Goal: Check status: Check status

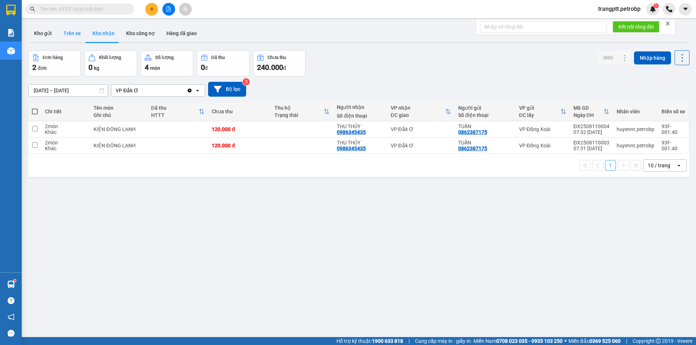
click at [67, 32] on button "Trên xe" at bounding box center [72, 33] width 29 height 17
type input "[DATE] – [DATE]"
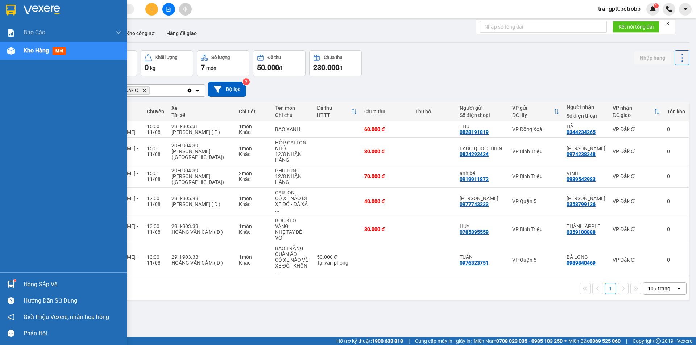
click at [29, 283] on div "Hàng sắp về" at bounding box center [73, 284] width 98 height 11
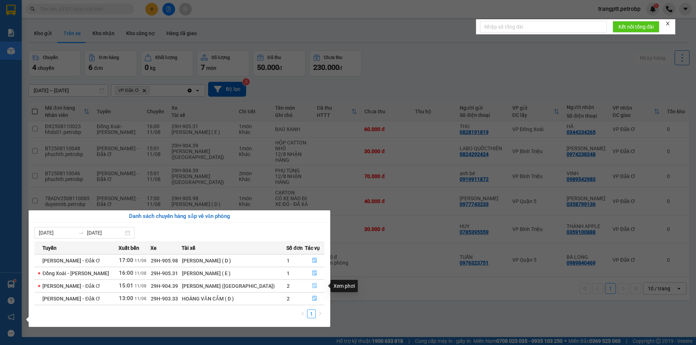
click at [313, 286] on icon "file-done" at bounding box center [315, 286] width 4 height 5
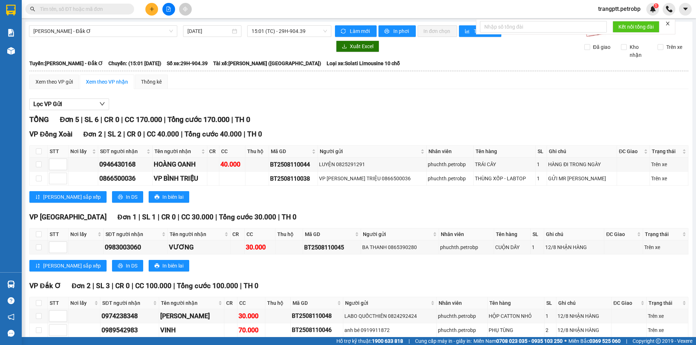
scroll to position [38, 0]
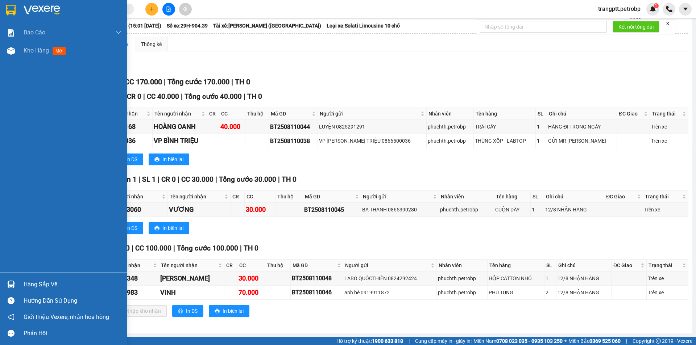
click at [27, 283] on div "Hàng sắp về" at bounding box center [73, 284] width 98 height 11
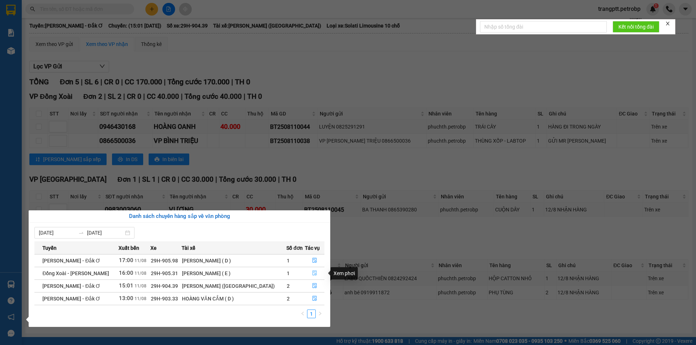
click at [314, 274] on icon "file-done" at bounding box center [315, 273] width 4 height 5
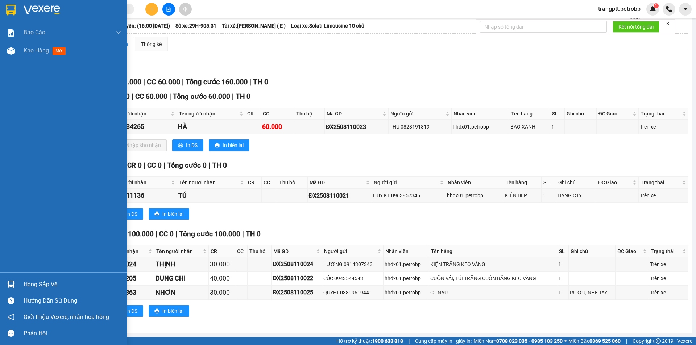
click at [21, 282] on div "Hàng sắp về" at bounding box center [63, 285] width 127 height 16
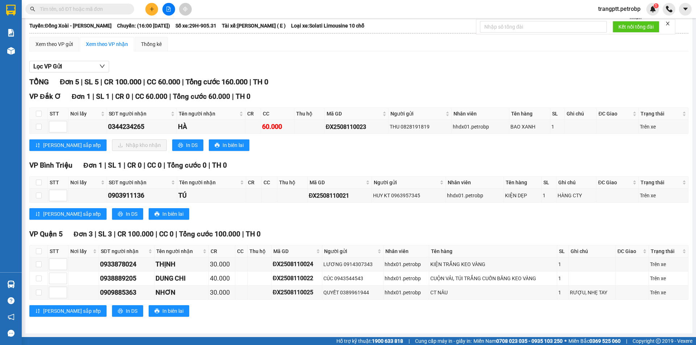
click at [374, 311] on section "Kết quả tìm kiếm ( 0 ) Bộ lọc No Data trangptt.petrobp 1 Báo cáo BC tiền tận nơ…" at bounding box center [348, 172] width 696 height 345
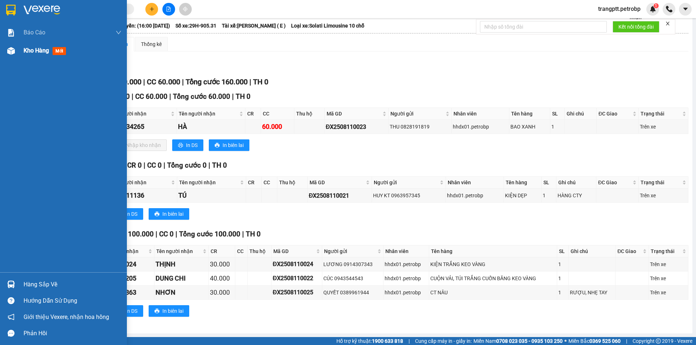
click at [35, 52] on span "Kho hàng" at bounding box center [36, 50] width 25 height 7
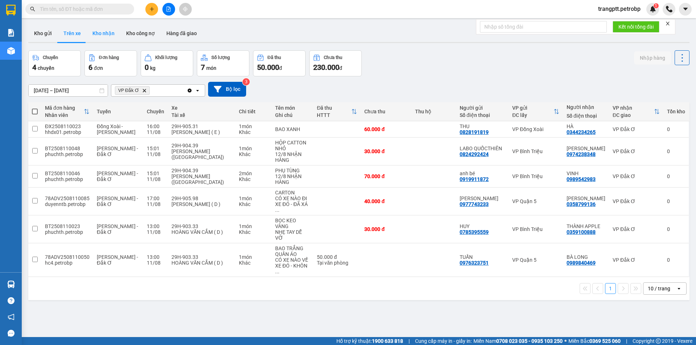
click at [100, 30] on button "Kho nhận" at bounding box center [104, 33] width 34 height 17
type input "[DATE] – [DATE]"
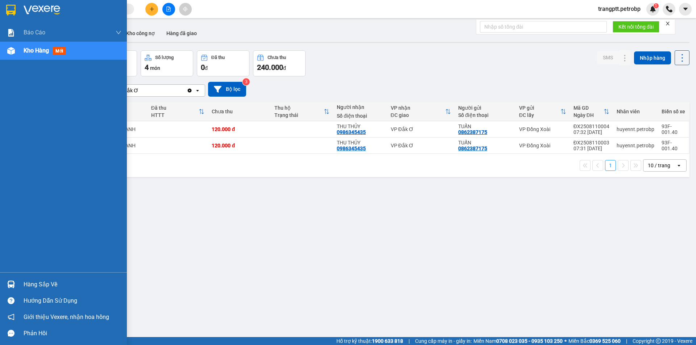
click at [30, 283] on div "Hàng sắp về" at bounding box center [73, 284] width 98 height 11
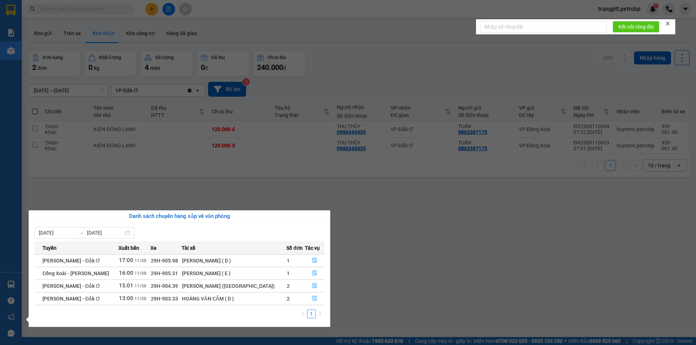
click at [383, 275] on section "Kết quả tìm kiếm ( 0 ) Bộ lọc No Data trangptt.petrobp 1 Báo cáo BC tiền tận nơ…" at bounding box center [348, 172] width 696 height 345
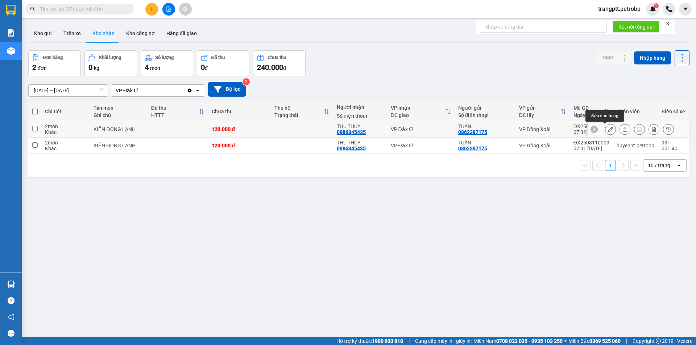
click at [608, 129] on icon at bounding box center [610, 129] width 5 height 5
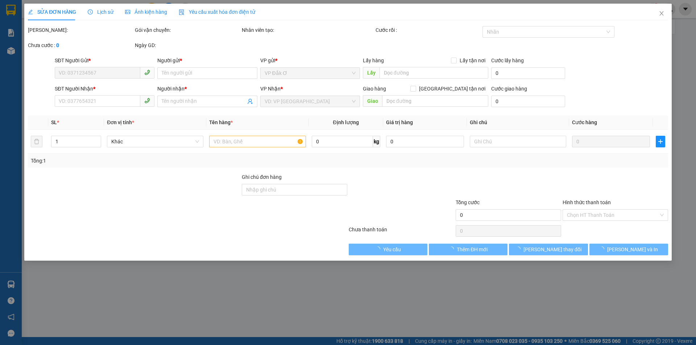
type input "0862387175"
type input "TUẤN"
type input "0986345435"
type input "THU THỦY"
type input "120.000"
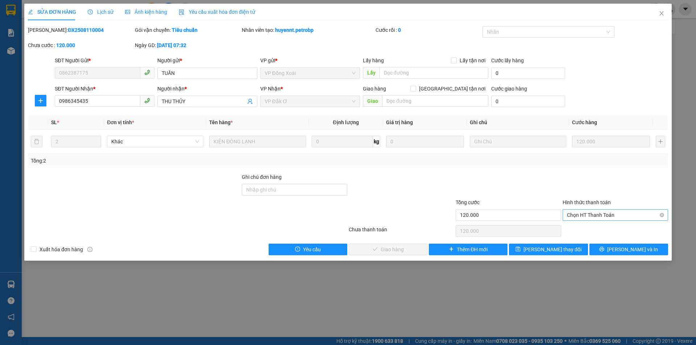
click at [584, 215] on span "Chọn HT Thanh Toán" at bounding box center [615, 215] width 97 height 11
click at [585, 228] on div "Tại văn phòng" at bounding box center [615, 230] width 97 height 8
type input "0"
click at [389, 248] on span "[PERSON_NAME] và Giao hàng" at bounding box center [397, 250] width 70 height 8
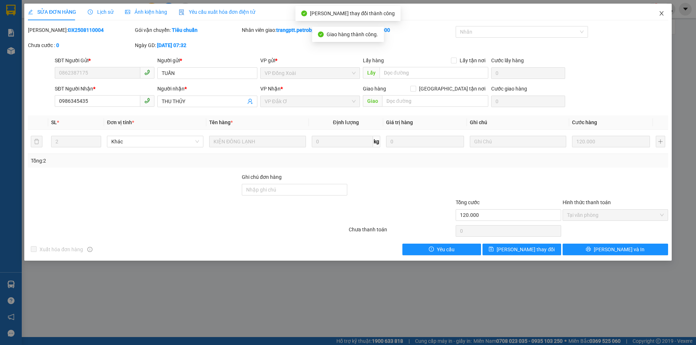
click at [660, 13] on icon "close" at bounding box center [662, 14] width 6 height 6
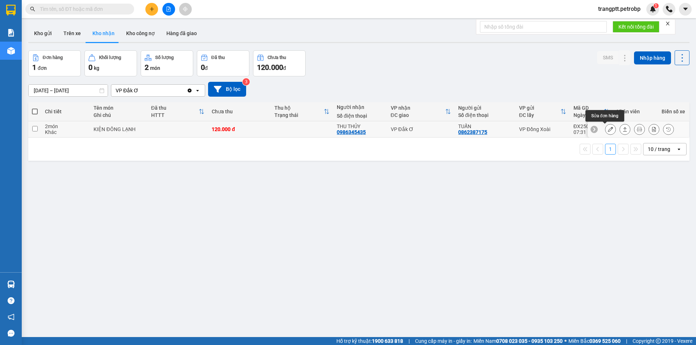
click at [608, 130] on icon at bounding box center [610, 129] width 5 height 5
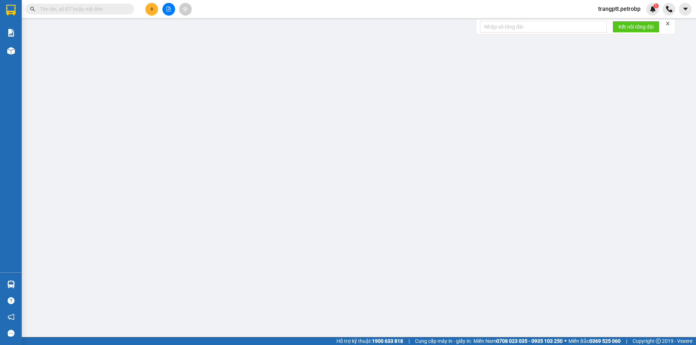
type input "0862387175"
type input "TUẤN"
type input "0986345435"
type input "THU THỦY"
type input "120.000"
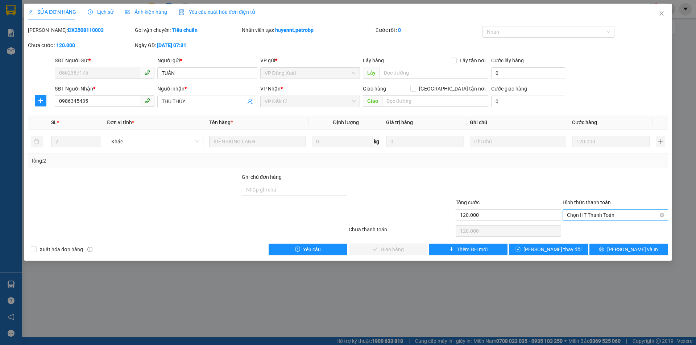
click at [583, 218] on span "Chọn HT Thanh Toán" at bounding box center [615, 215] width 97 height 11
click at [584, 229] on div "Tại văn phòng" at bounding box center [615, 230] width 97 height 8
type input "0"
click at [411, 252] on span "[PERSON_NAME] và Giao hàng" at bounding box center [397, 250] width 70 height 8
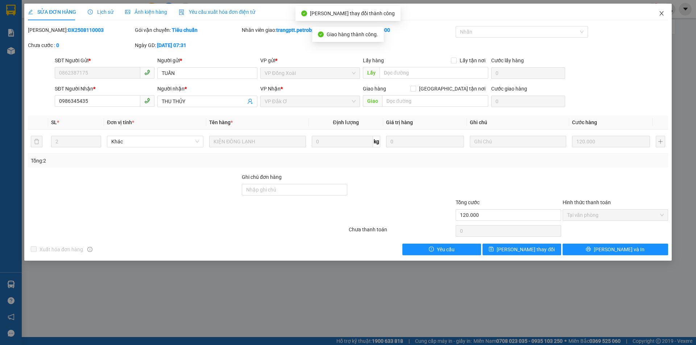
click at [660, 12] on icon "close" at bounding box center [661, 13] width 4 height 4
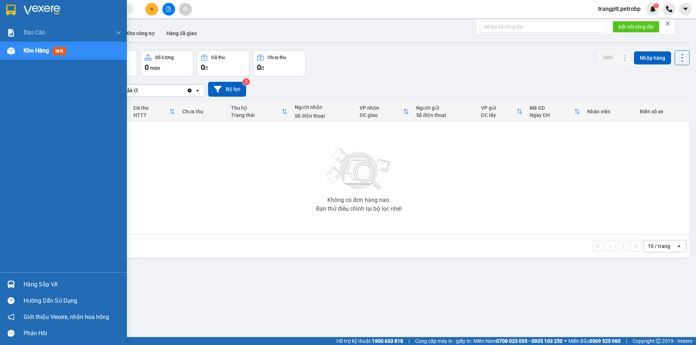
click at [37, 282] on div "Hàng sắp về" at bounding box center [73, 284] width 98 height 11
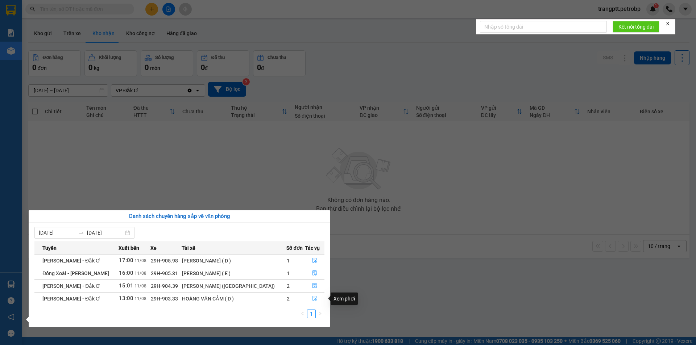
click at [312, 299] on icon "file-done" at bounding box center [314, 298] width 5 height 5
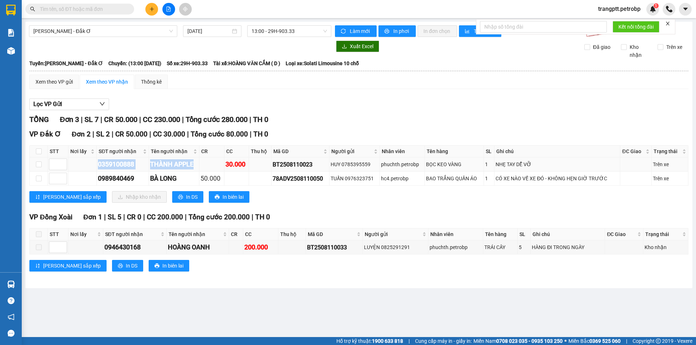
drag, startPoint x: 99, startPoint y: 163, endPoint x: 197, endPoint y: 169, distance: 98.4
click at [197, 169] on tr "0359100888 THÀNH APPLE 30.000 BT2508110023 HUY 0785395559 phuchth.petrobp BỌC K…" at bounding box center [359, 165] width 659 height 14
copy tr "0359100888 THÀNH APPLE"
click at [343, 121] on div "TỔNG Đơn 3 | SL 7 | CR 50.000 | CC 230.000 | Tổng cước 280.000 | TH 0" at bounding box center [358, 119] width 659 height 11
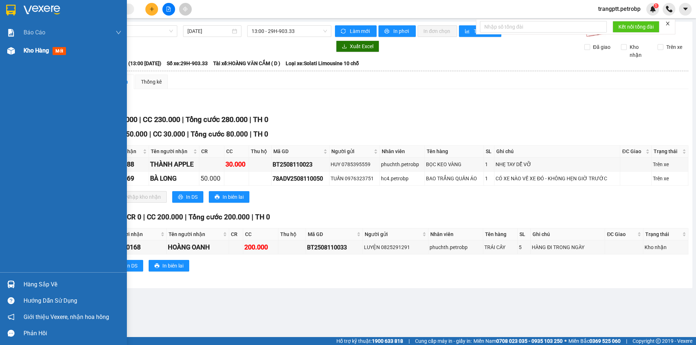
click at [35, 49] on span "Kho hàng" at bounding box center [36, 50] width 25 height 7
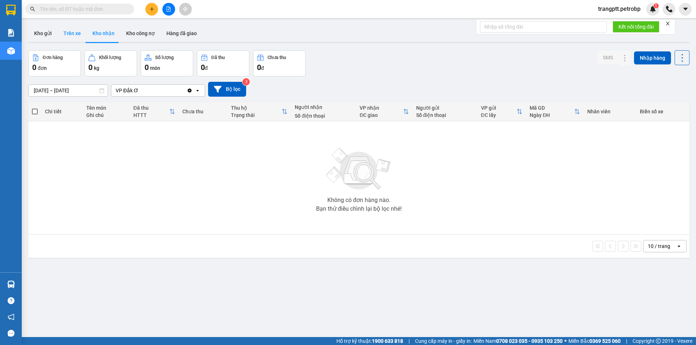
click at [68, 29] on button "Trên xe" at bounding box center [72, 33] width 29 height 17
type input "[DATE] – [DATE]"
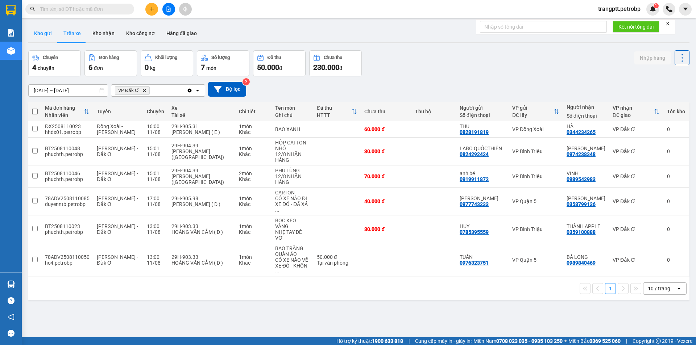
click at [41, 33] on button "Kho gửi" at bounding box center [42, 33] width 29 height 17
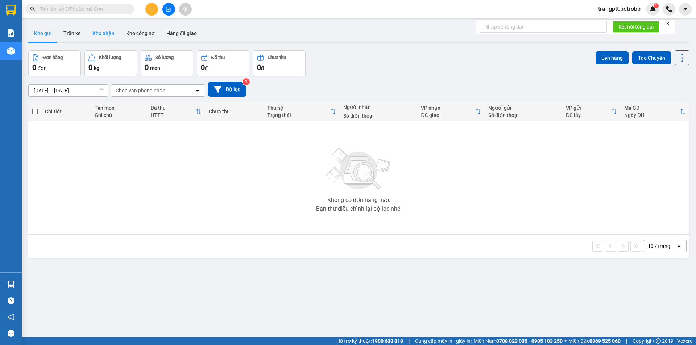
click at [108, 32] on button "Kho nhận" at bounding box center [104, 33] width 34 height 17
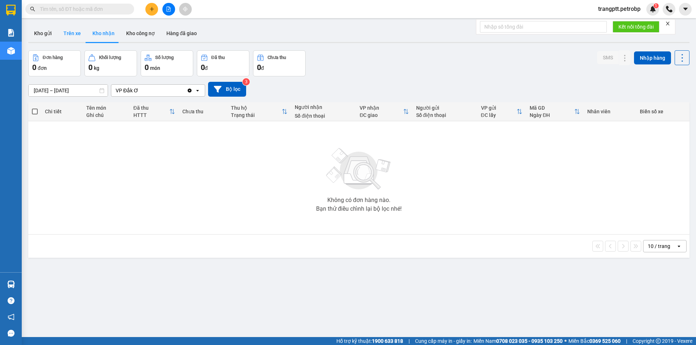
click at [72, 33] on button "Trên xe" at bounding box center [72, 33] width 29 height 17
type input "[DATE] – [DATE]"
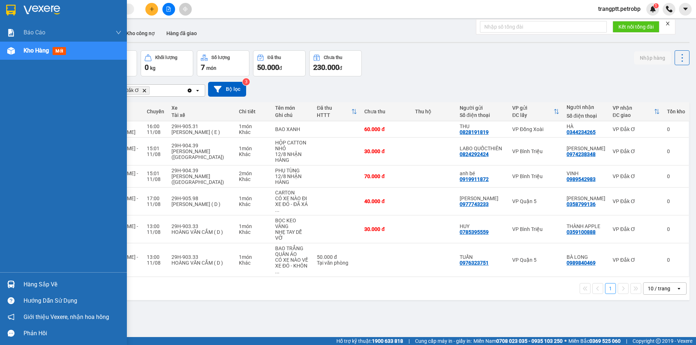
click at [32, 285] on div "Hàng sắp về" at bounding box center [73, 284] width 98 height 11
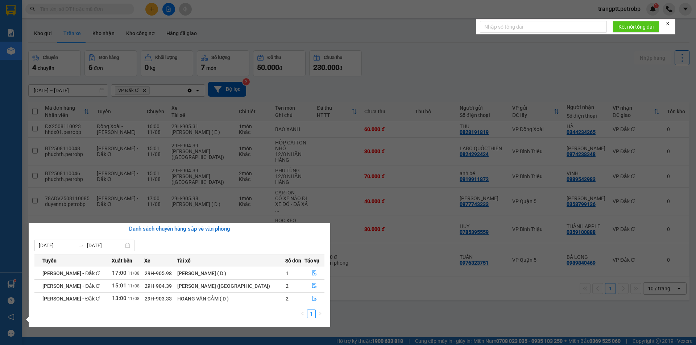
click at [394, 303] on section "Kết quả tìm kiếm ( 0 ) Bộ lọc No Data trangptt.petrobp 1 Báo cáo BC tiền tận nơ…" at bounding box center [348, 172] width 696 height 345
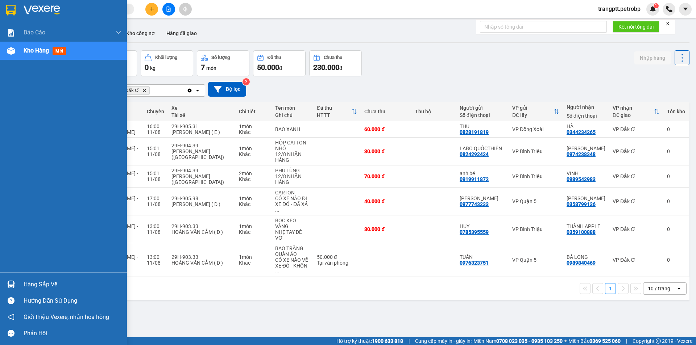
click at [32, 286] on div "Hàng sắp về" at bounding box center [73, 284] width 98 height 11
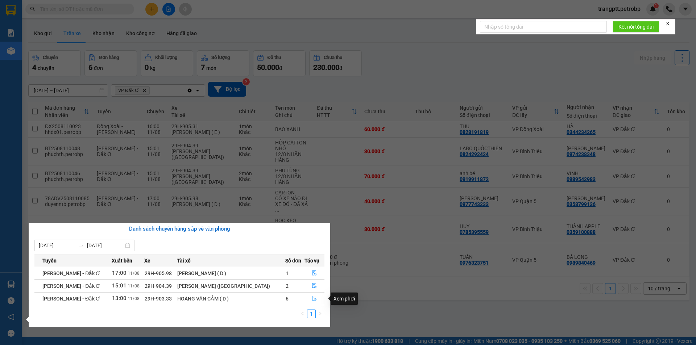
click at [313, 299] on icon "file-done" at bounding box center [314, 298] width 5 height 5
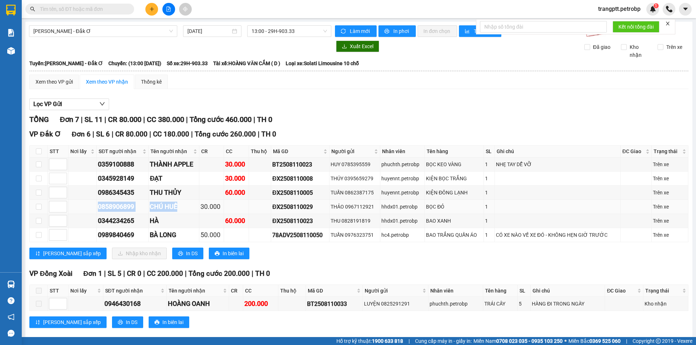
drag, startPoint x: 96, startPoint y: 206, endPoint x: 177, endPoint y: 207, distance: 80.8
click at [177, 207] on tr "0858906899 CHÚ HUẾ 30.000 ĐX2508110029 THẢO 0967112921 hhdx01.petrobp BỌC ĐỎ 1 …" at bounding box center [359, 207] width 659 height 14
copy tr "0858906899 CHÚ HUẾ"
click at [354, 108] on div "Lọc VP Gửi" at bounding box center [358, 105] width 659 height 12
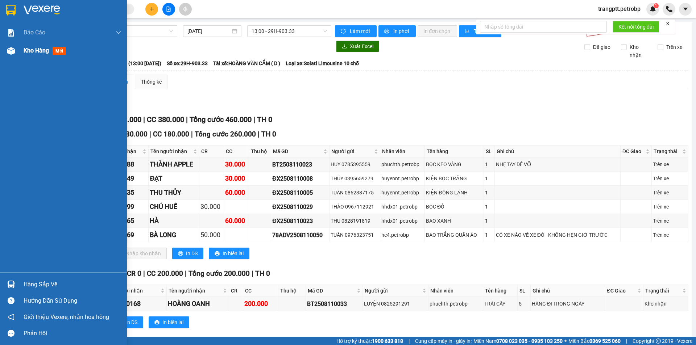
click at [25, 51] on span "Kho hàng" at bounding box center [36, 50] width 25 height 7
